Goal: Obtain resource: Download file/media

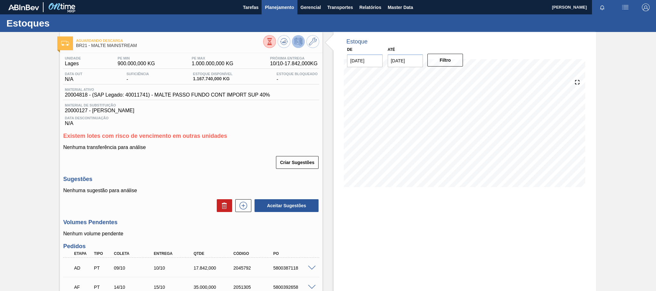
click at [272, 9] on span "Planejamento" at bounding box center [279, 8] width 29 height 8
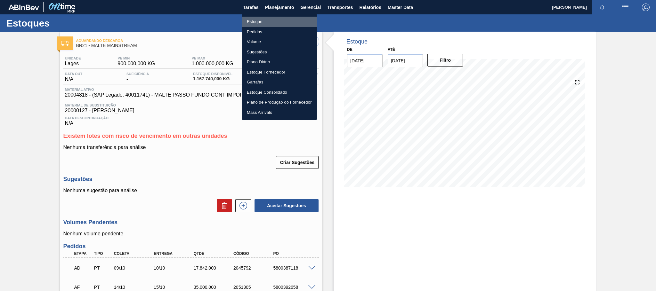
click at [250, 22] on li "Estoque" at bounding box center [279, 22] width 75 height 10
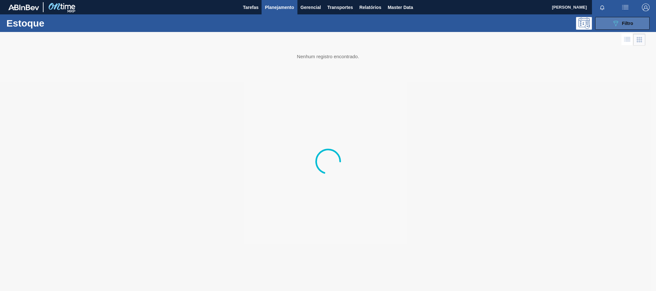
click at [633, 23] on button "089F7B8B-B2A5-4AFE-B5C0-19BA573D28AC Filtro" at bounding box center [622, 23] width 54 height 13
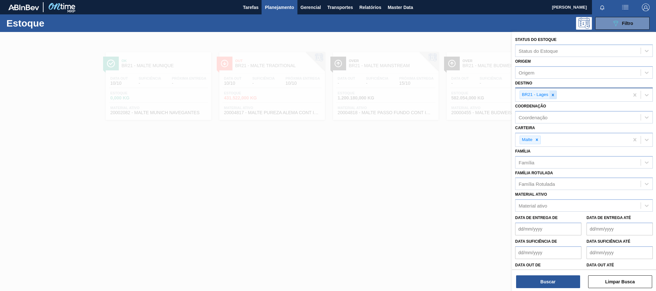
click at [553, 96] on icon at bounding box center [553, 95] width 4 height 4
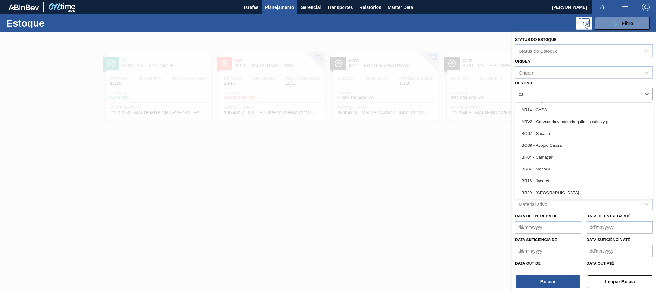
type input "cama"
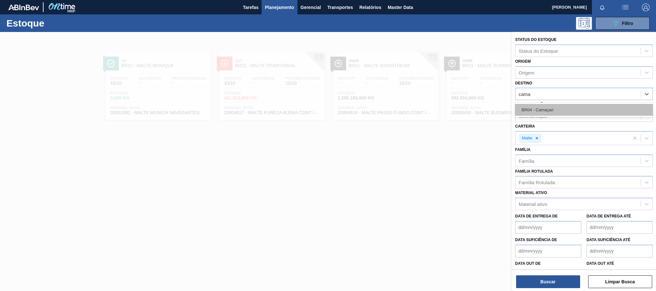
click at [546, 108] on div "BR04 - Camaçari" at bounding box center [584, 110] width 138 height 12
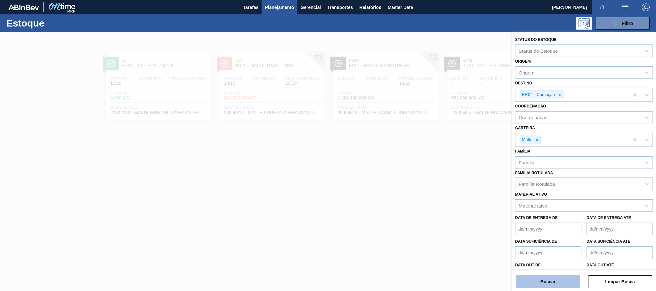
click at [553, 279] on button "Buscar" at bounding box center [548, 282] width 64 height 13
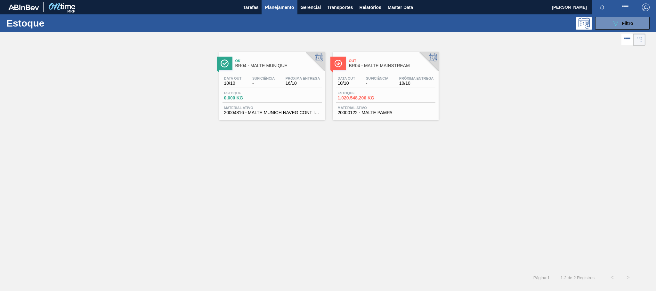
click at [378, 63] on div "Out BR04 - MALTE MAINSTREAM" at bounding box center [392, 63] width 86 height 14
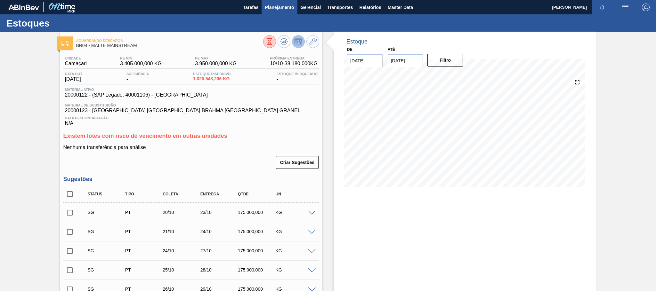
click at [272, 3] on button "Planejamento" at bounding box center [280, 7] width 36 height 14
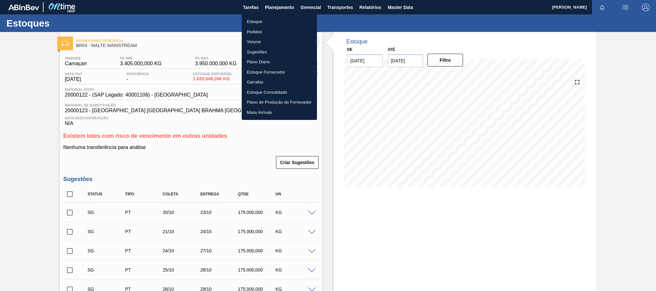
click at [257, 24] on li "Estoque" at bounding box center [279, 22] width 75 height 10
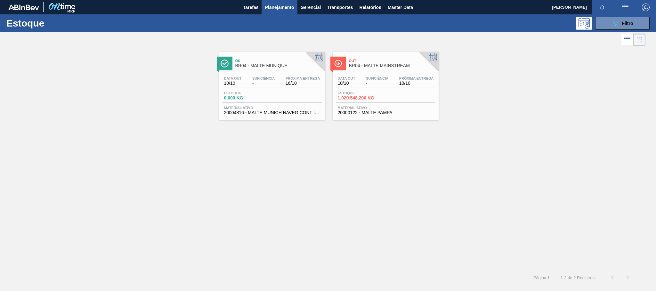
click at [364, 64] on span "BR04 - MALTE MAINSTREAM" at bounding box center [392, 65] width 86 height 5
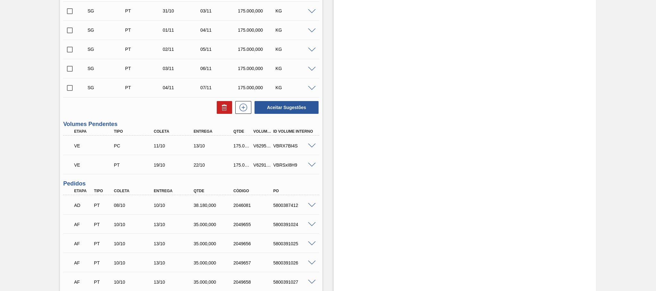
scroll to position [384, 0]
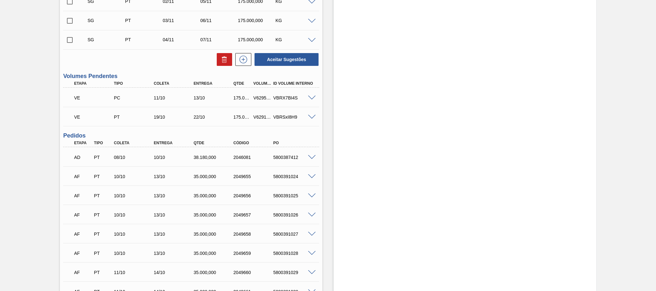
click at [309, 100] on span at bounding box center [312, 98] width 8 height 5
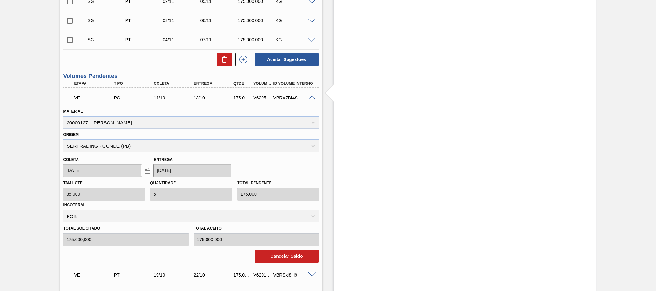
scroll to position [432, 0]
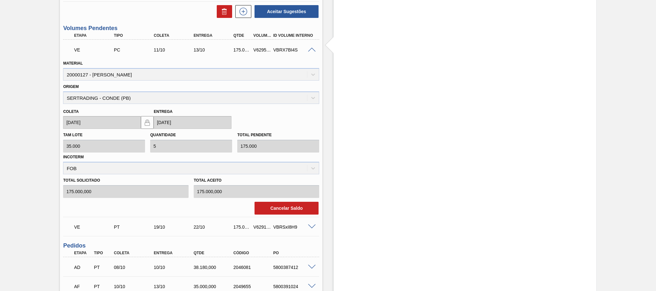
click at [309, 52] on span at bounding box center [312, 50] width 8 height 5
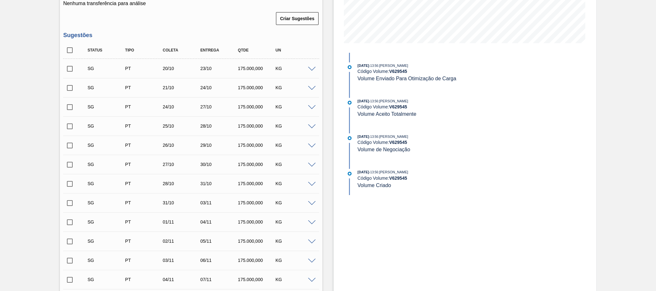
scroll to position [0, 0]
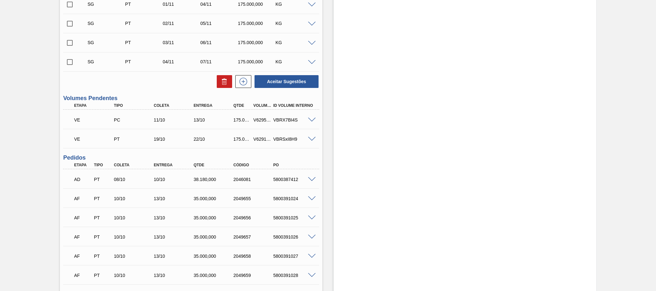
scroll to position [410, 0]
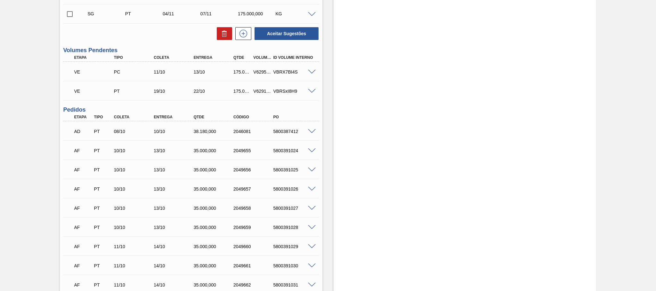
click at [312, 153] on span at bounding box center [312, 151] width 8 height 5
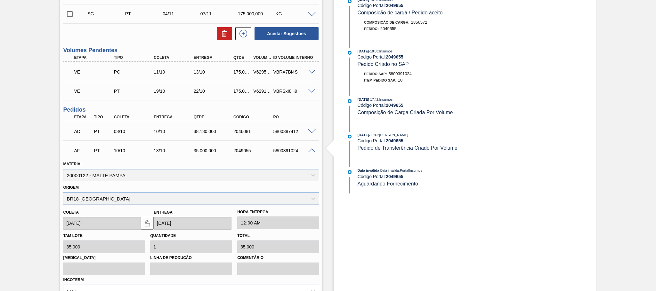
click at [312, 153] on span at bounding box center [312, 151] width 8 height 5
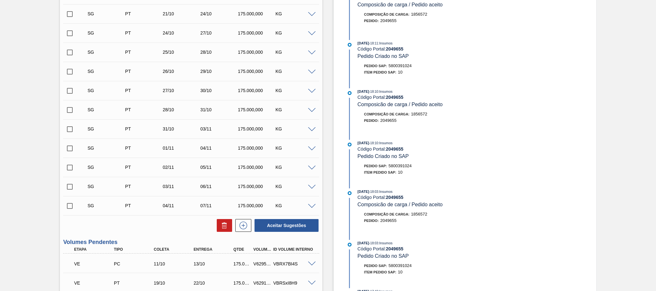
scroll to position [314, 0]
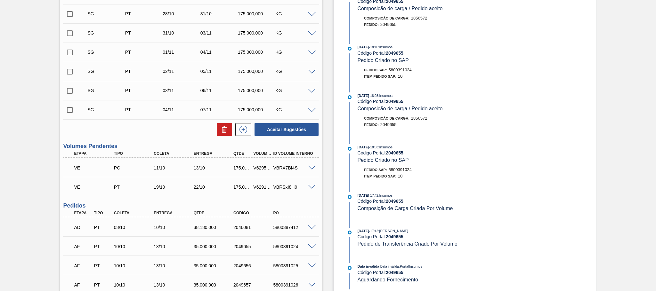
click at [262, 170] on div "V629545" at bounding box center [262, 168] width 21 height 5
copy div "V629545"
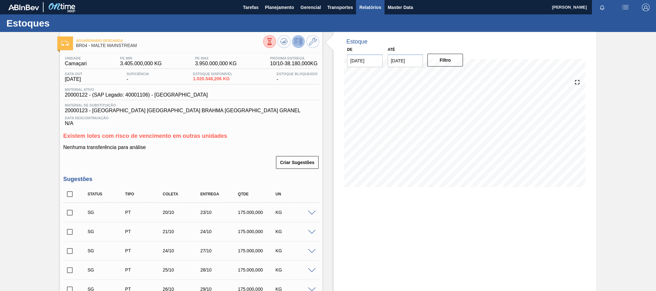
click at [375, 4] on span "Relatórios" at bounding box center [370, 8] width 22 height 8
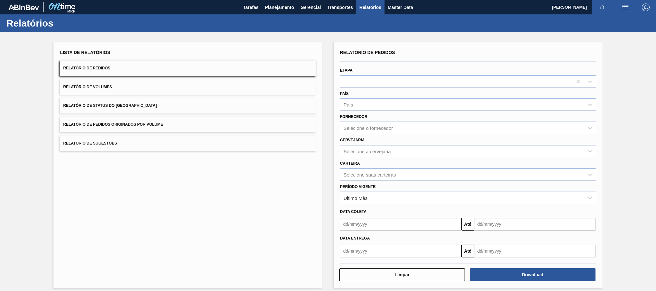
click at [184, 121] on button "Relatório de Pedidos Originados por Volume" at bounding box center [188, 125] width 256 height 16
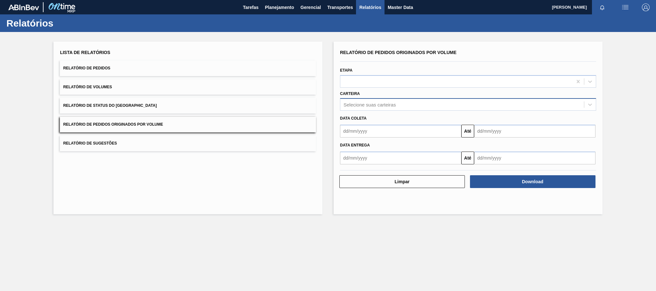
click at [376, 108] on div "Selecione suas carteiras" at bounding box center [462, 104] width 244 height 9
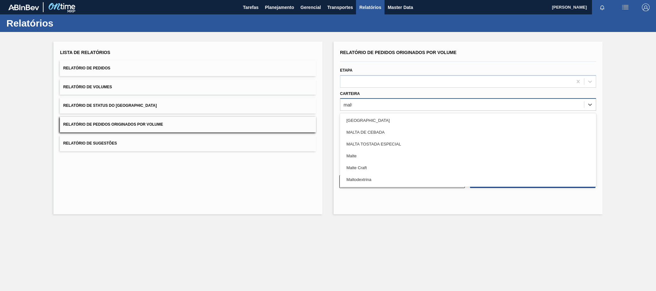
type input "malte"
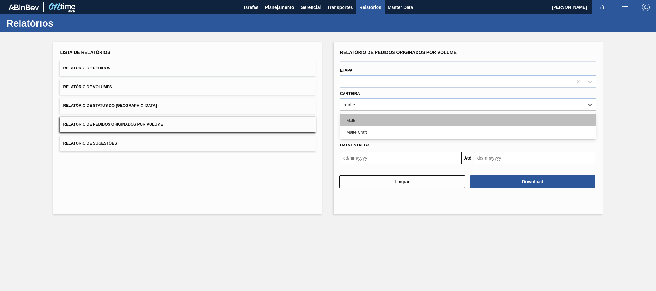
click at [353, 119] on div "Malte" at bounding box center [468, 121] width 256 height 12
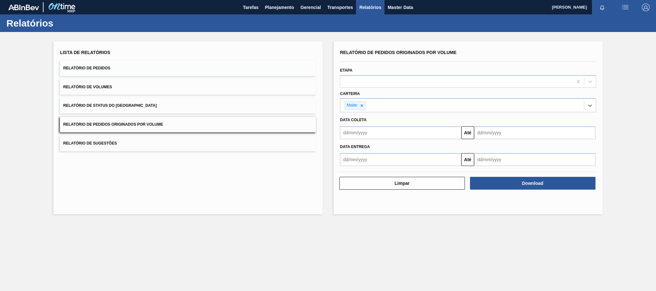
click at [373, 134] on input "text" at bounding box center [400, 132] width 121 height 13
type input "01/01/2025"
click at [379, 169] on div "1" at bounding box center [378, 169] width 9 height 9
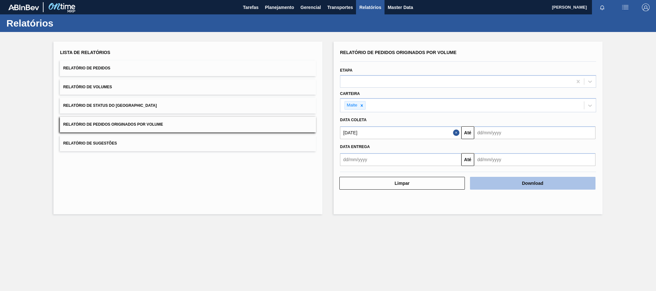
click at [504, 187] on button "Download" at bounding box center [533, 183] width 126 height 13
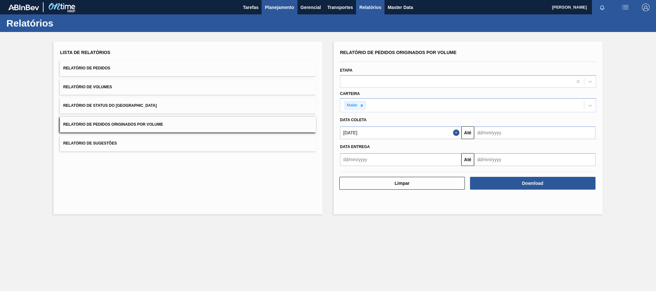
click at [285, 2] on button "Planejamento" at bounding box center [280, 7] width 36 height 14
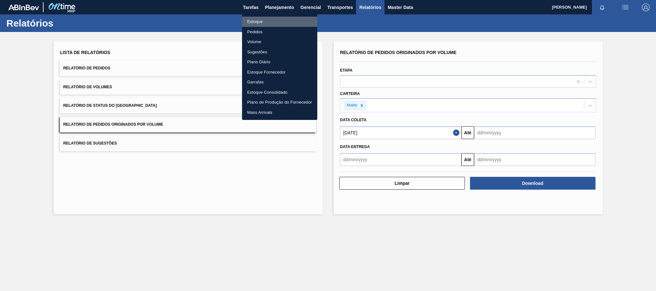
click at [255, 23] on li "Estoque" at bounding box center [279, 22] width 75 height 10
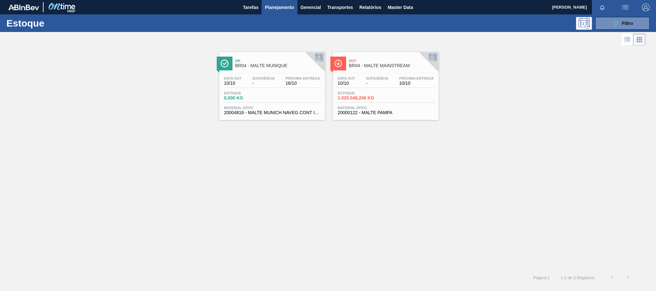
click at [361, 63] on div "Out BR04 - MALTE MAINSTREAM" at bounding box center [392, 63] width 86 height 14
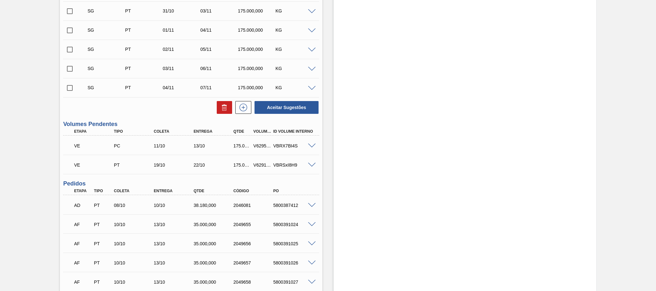
scroll to position [384, 0]
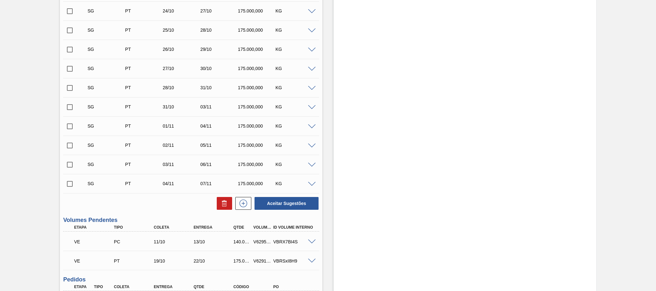
scroll to position [384, 0]
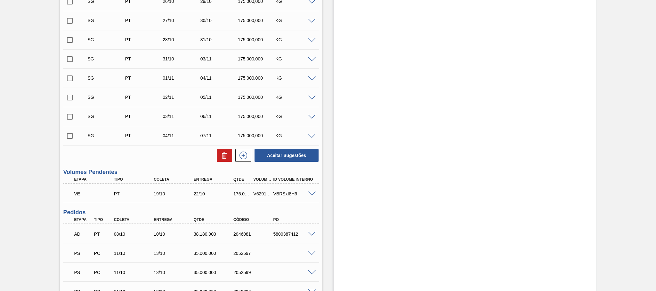
scroll to position [480, 0]
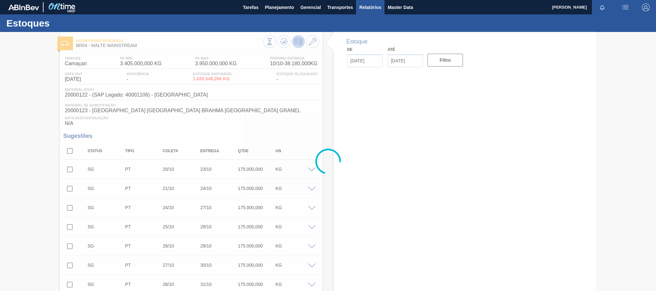
type input "[DATE]"
type input "24/10/2025"
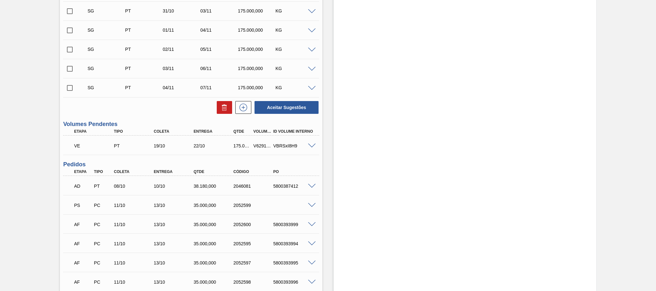
scroll to position [384, 0]
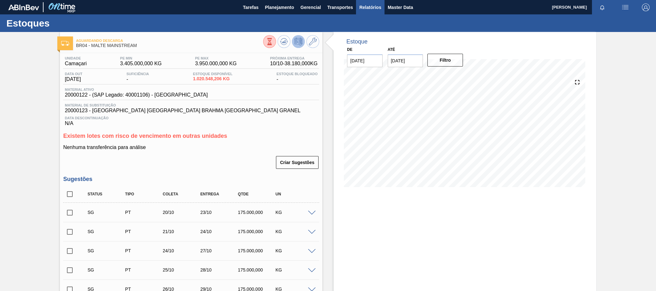
click at [372, 10] on span "Relatórios" at bounding box center [370, 8] width 22 height 8
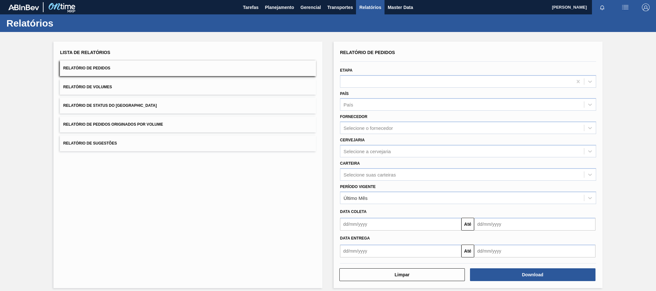
click at [155, 122] on span "Relatório de Pedidos Originados por Volume" at bounding box center [113, 124] width 100 height 4
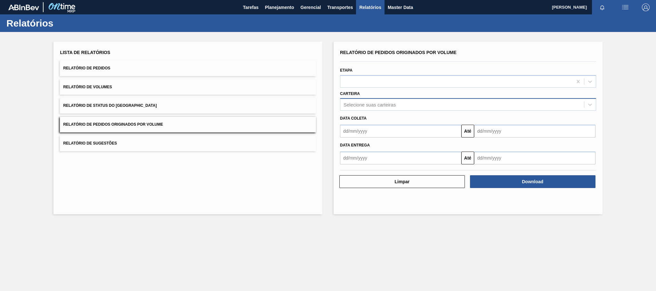
click at [361, 105] on div "Selecione suas carteiras" at bounding box center [370, 104] width 52 height 5
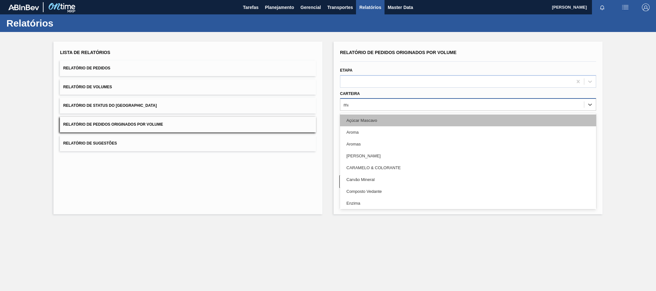
type input "mal"
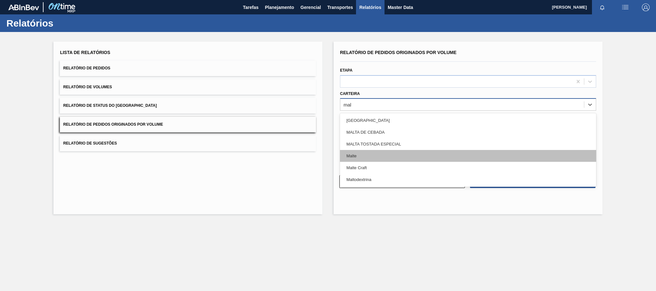
click at [351, 157] on div "Malte" at bounding box center [468, 156] width 256 height 12
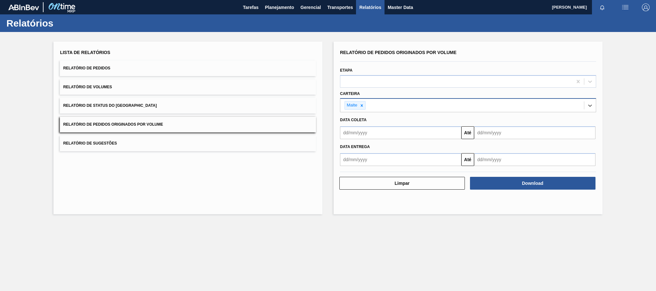
click at [372, 134] on input "text" at bounding box center [400, 132] width 121 height 13
type input "[DATE]"
click at [380, 167] on div "1" at bounding box center [378, 169] width 9 height 9
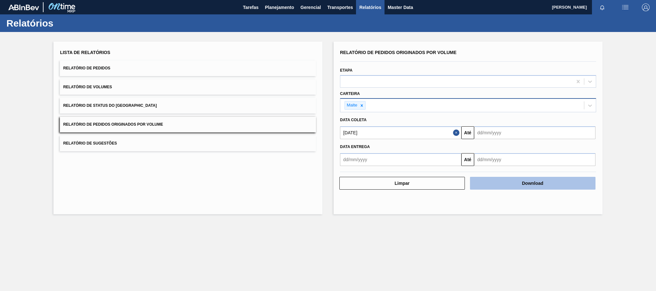
click at [514, 183] on button "Download" at bounding box center [533, 183] width 126 height 13
